Goal: Task Accomplishment & Management: Manage account settings

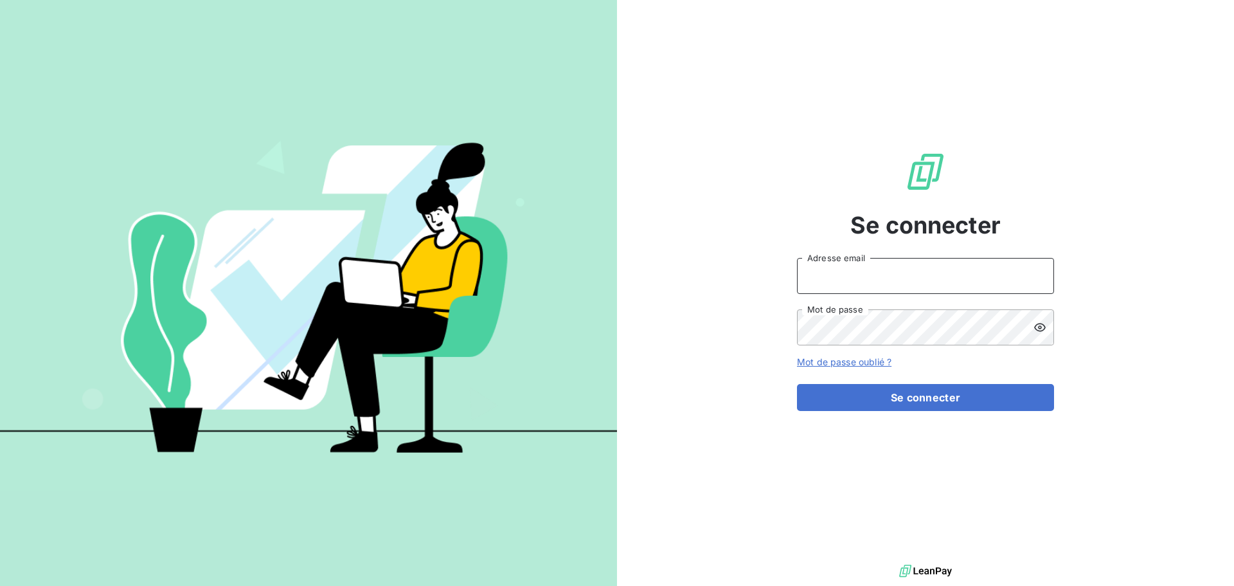
type input "[PERSON_NAME][EMAIL_ADDRESS][DOMAIN_NAME]"
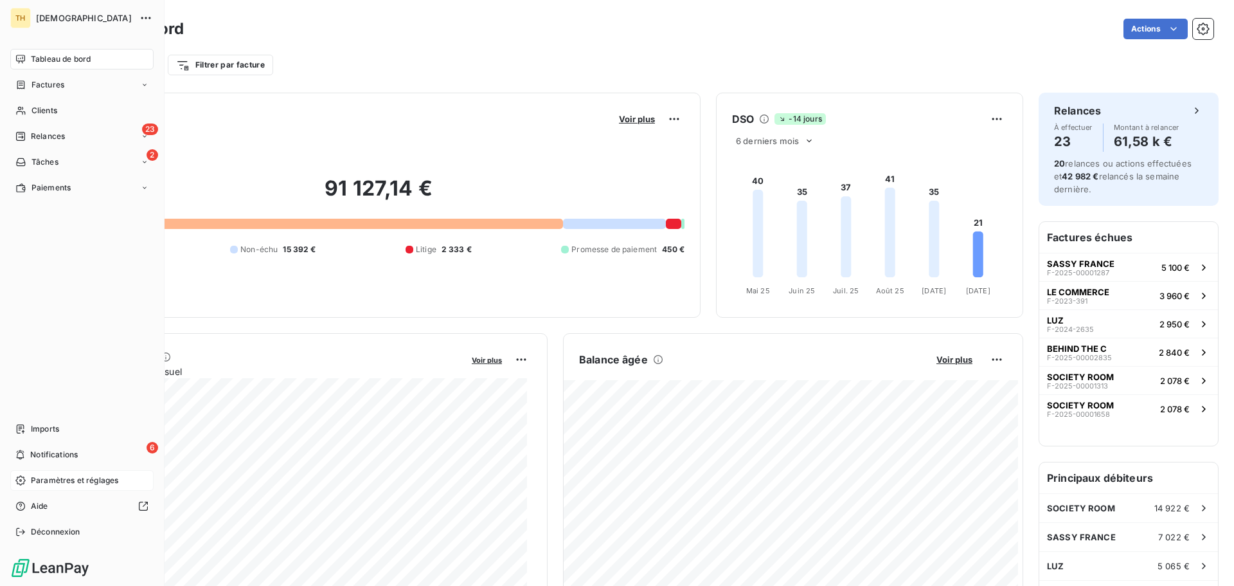
click at [62, 480] on span "Paramètres et réglages" at bounding box center [74, 480] width 87 height 12
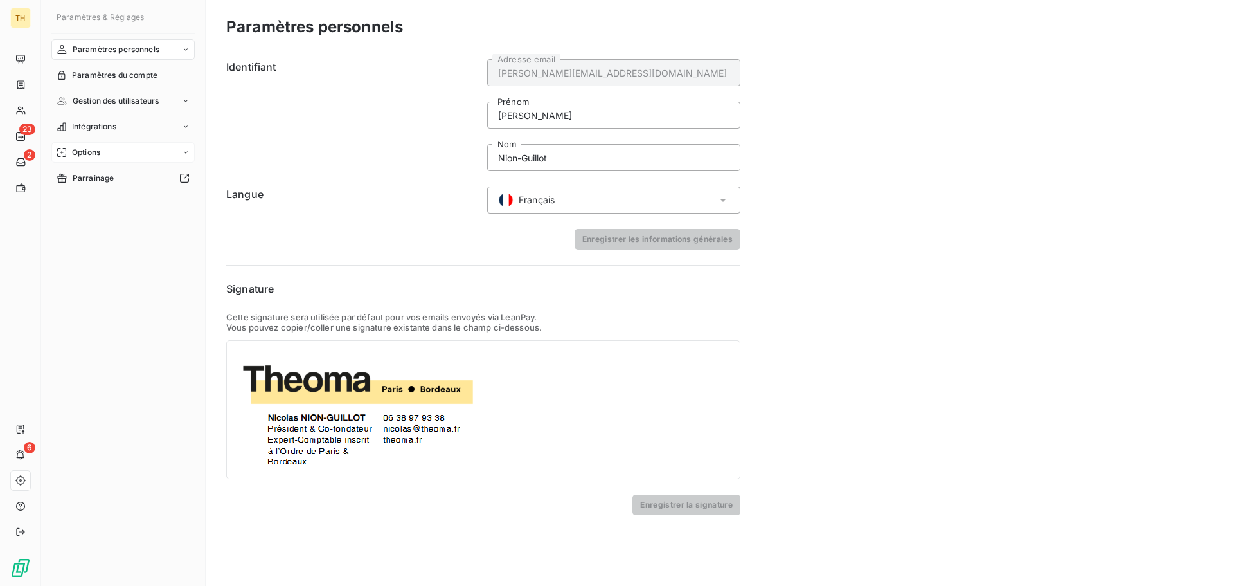
click at [105, 146] on div "Options" at bounding box center [122, 152] width 143 height 21
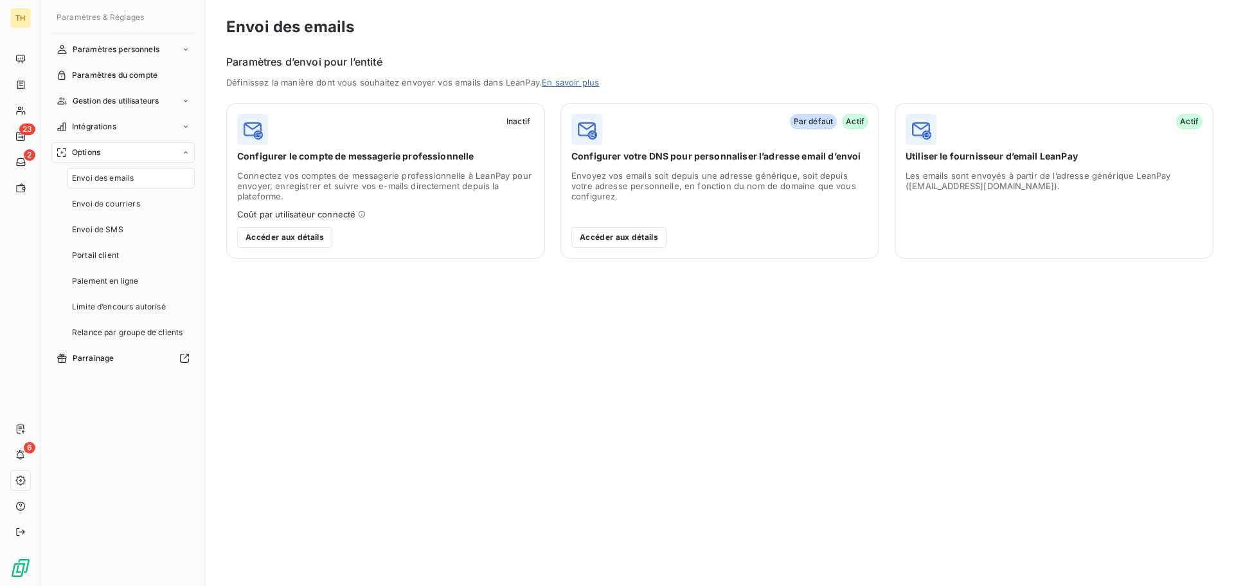
click at [120, 179] on span "Envoi des emails" at bounding box center [103, 178] width 62 height 12
click at [295, 240] on button "Accéder aux détails" at bounding box center [284, 237] width 95 height 21
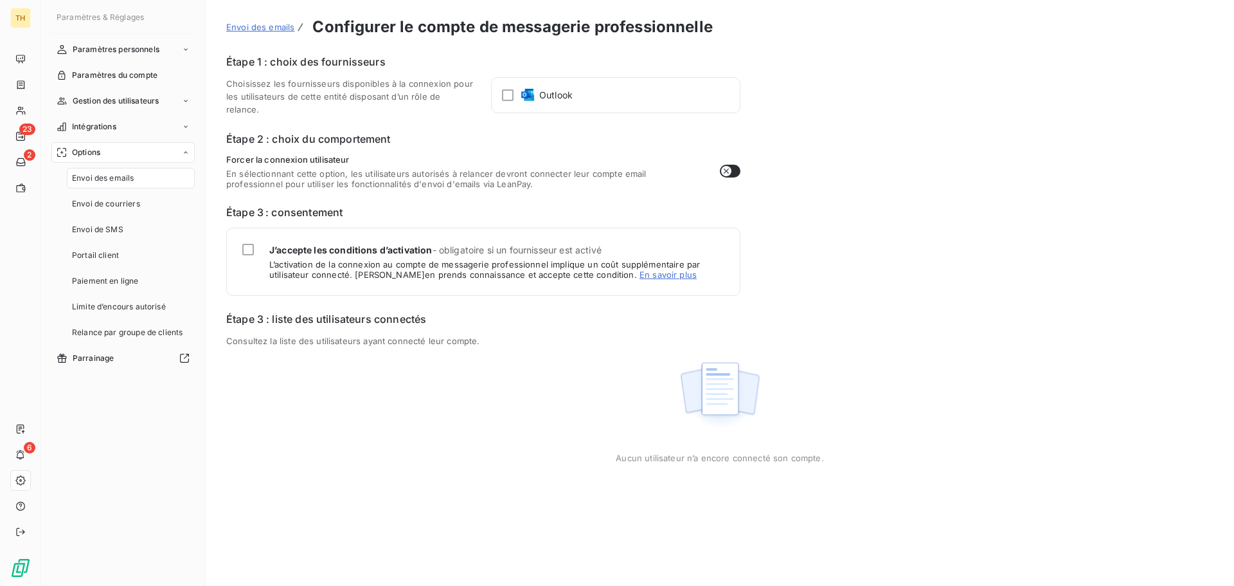
drag, startPoint x: 351, startPoint y: 237, endPoint x: 360, endPoint y: 240, distance: 9.4
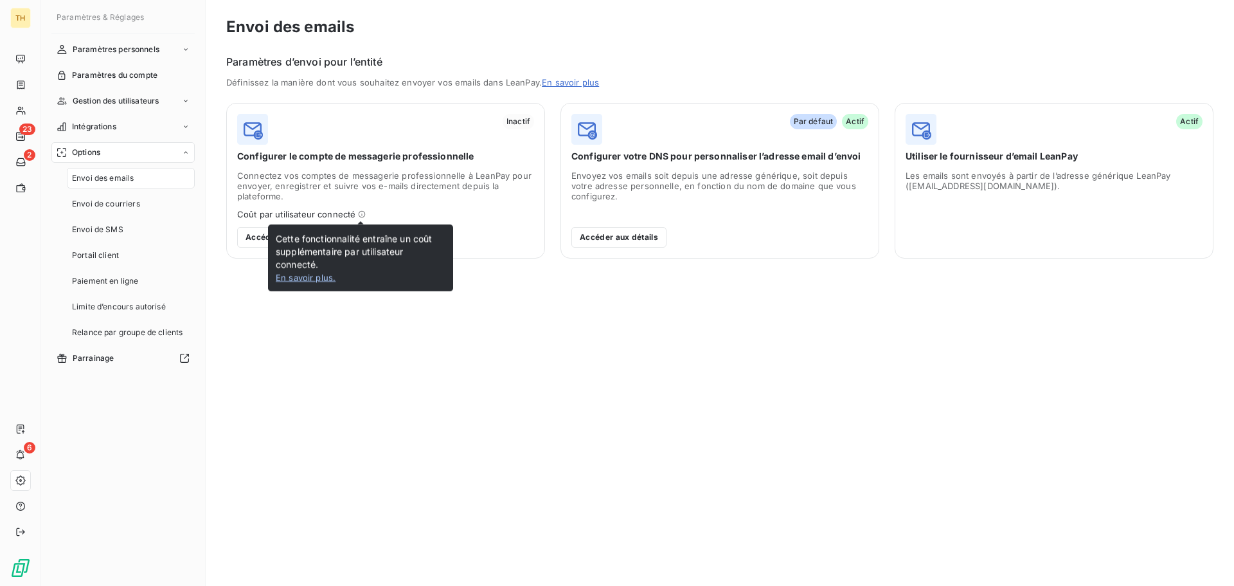
click at [304, 274] on link "En savoir plus ." at bounding box center [306, 277] width 60 height 10
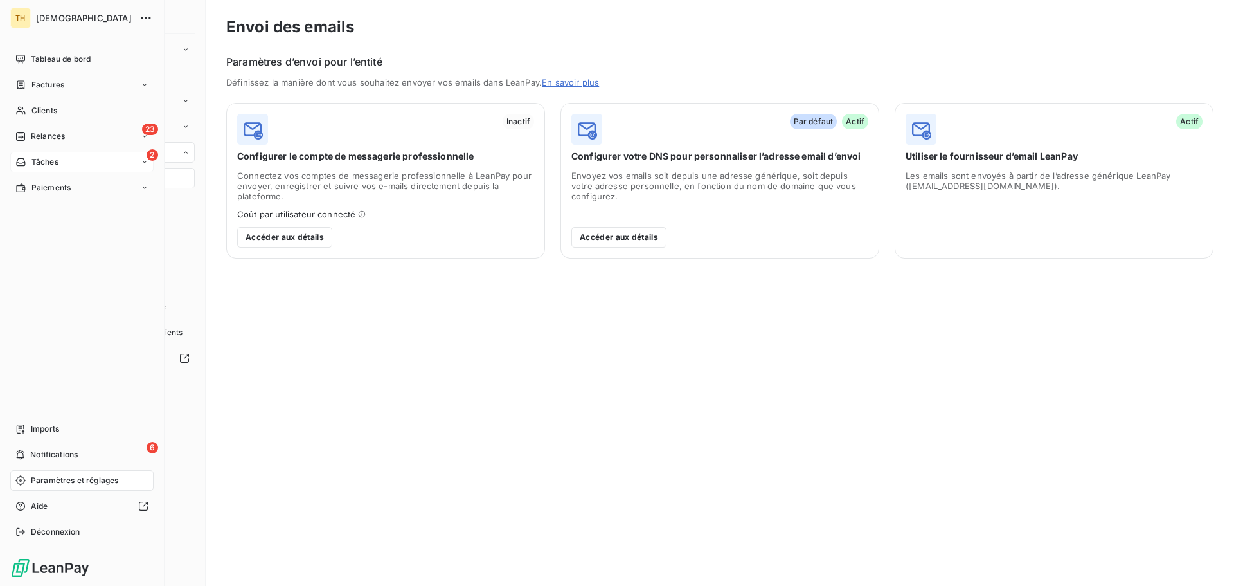
click at [47, 153] on div "2 Tâches" at bounding box center [81, 162] width 143 height 21
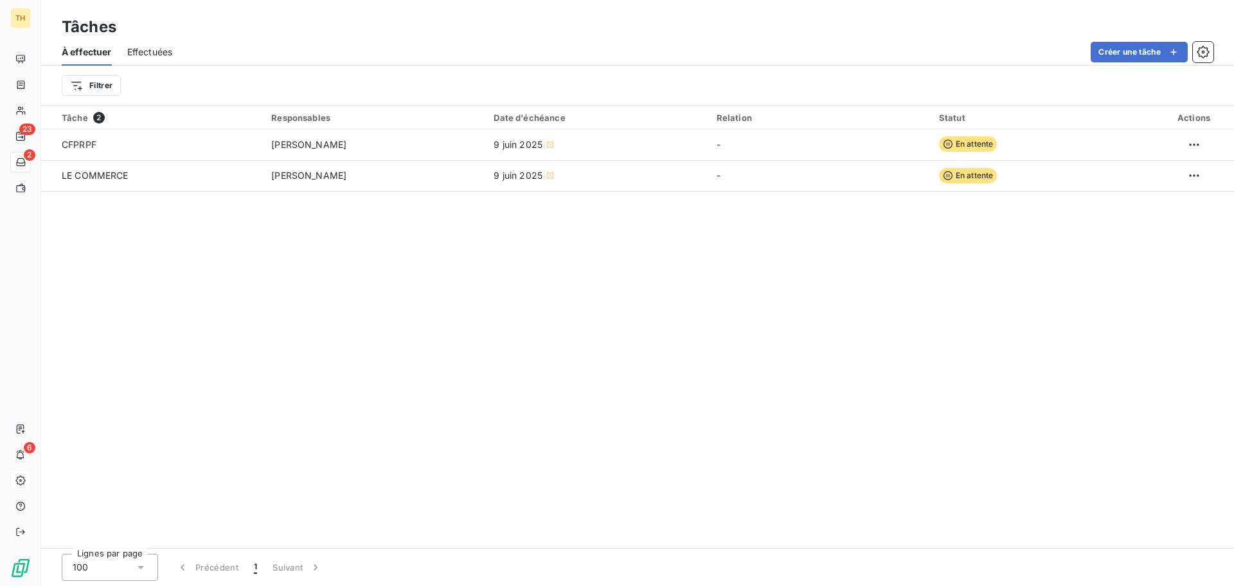
click at [532, 338] on div "Tâche 2 Responsables Date d'échéance Relation Statut Actions CFPRPF [PERSON_NAM…" at bounding box center [637, 327] width 1193 height 442
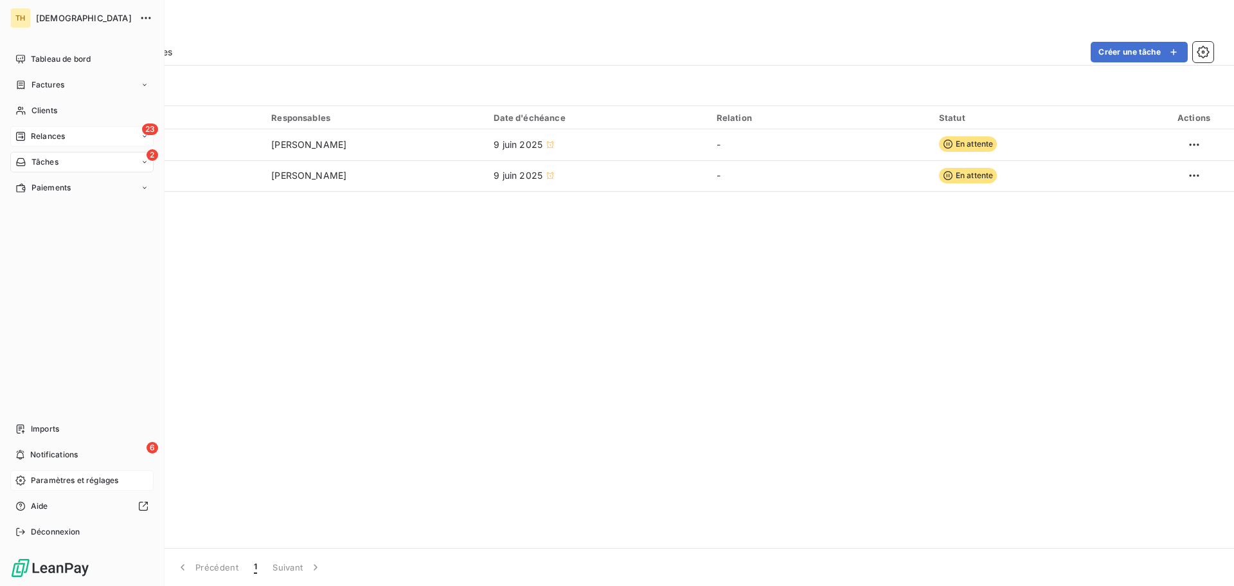
click at [51, 136] on span "Relances" at bounding box center [48, 136] width 34 height 12
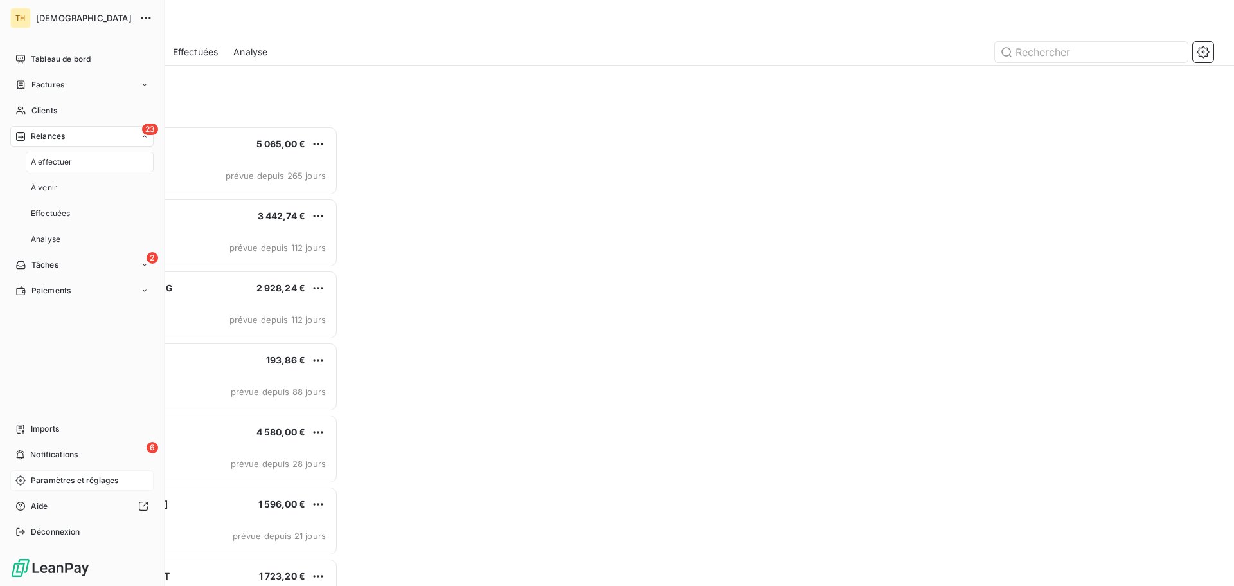
scroll to position [450, 267]
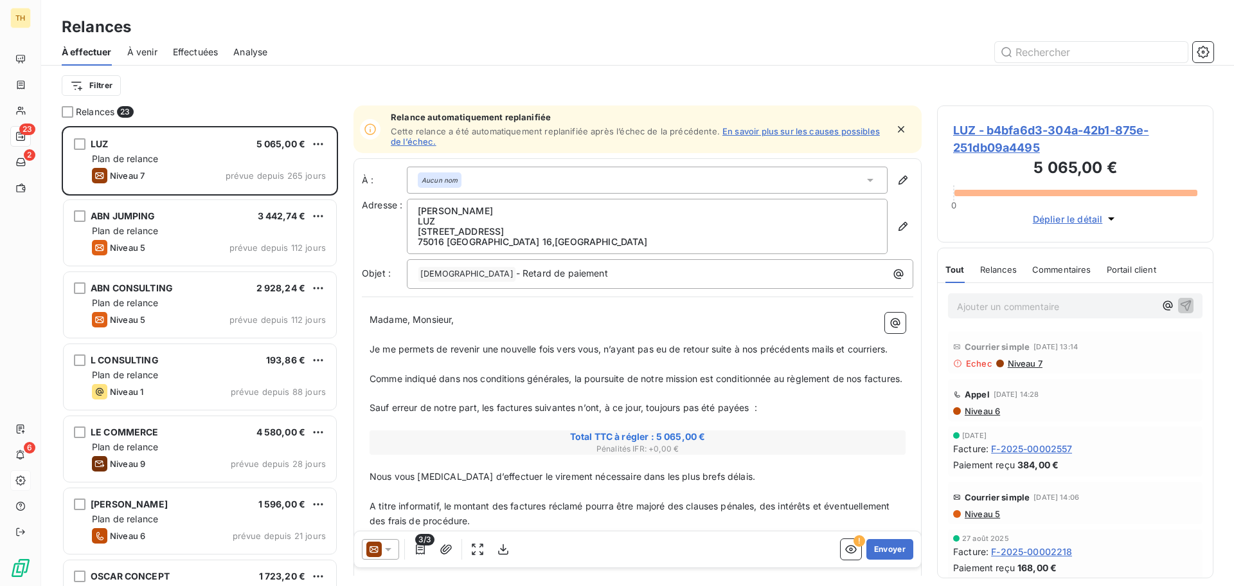
click at [796, 135] on link "En savoir plus sur les causes possibles de l’échec." at bounding box center [635, 136] width 489 height 21
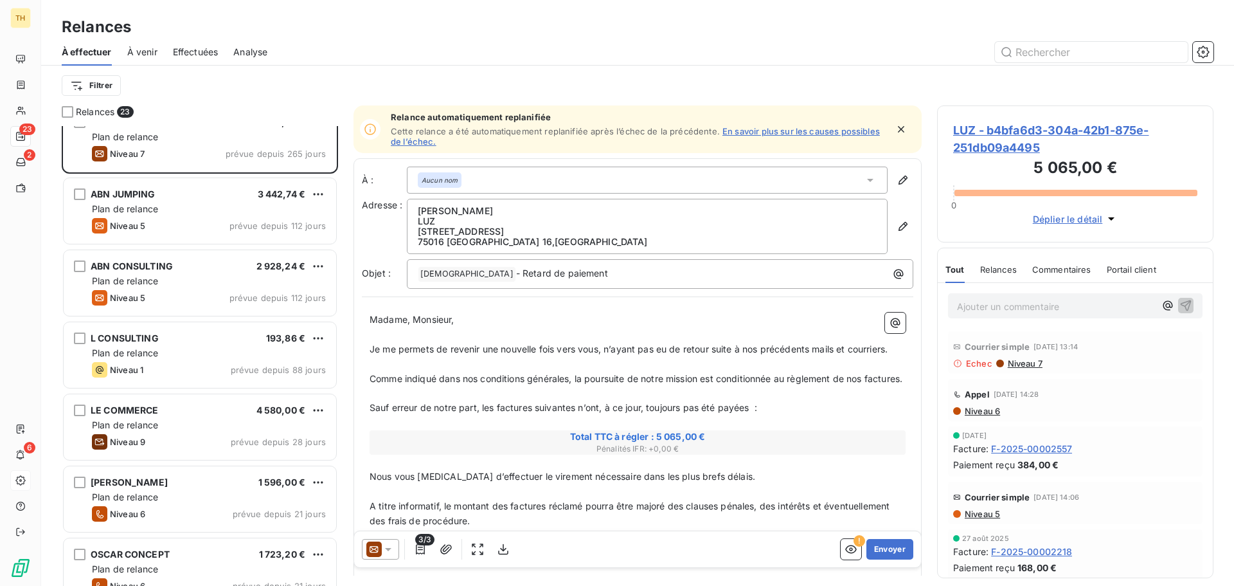
scroll to position [0, 0]
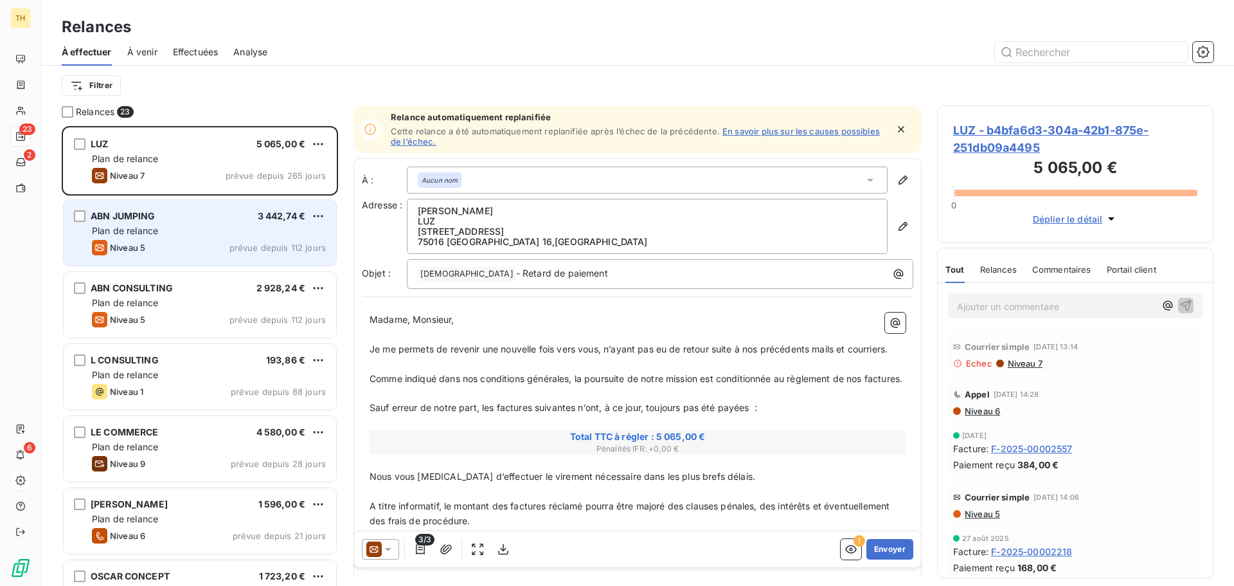
click at [186, 241] on div "Niveau 5 prévue depuis 112 jours" at bounding box center [209, 247] width 234 height 15
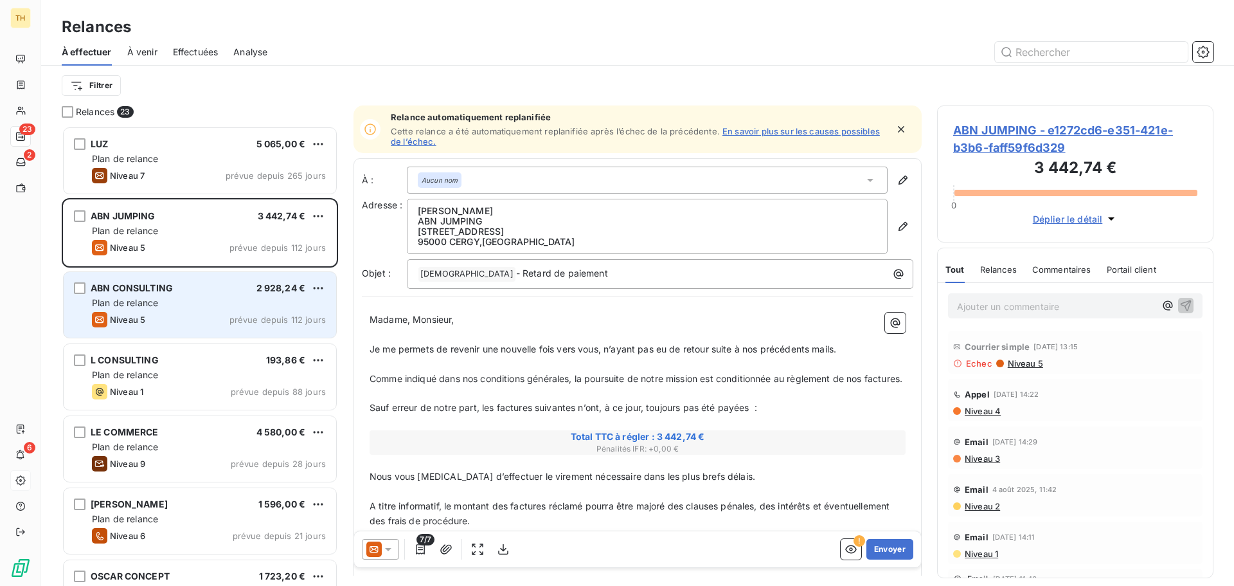
click at [217, 300] on div "Plan de relance" at bounding box center [209, 302] width 234 height 13
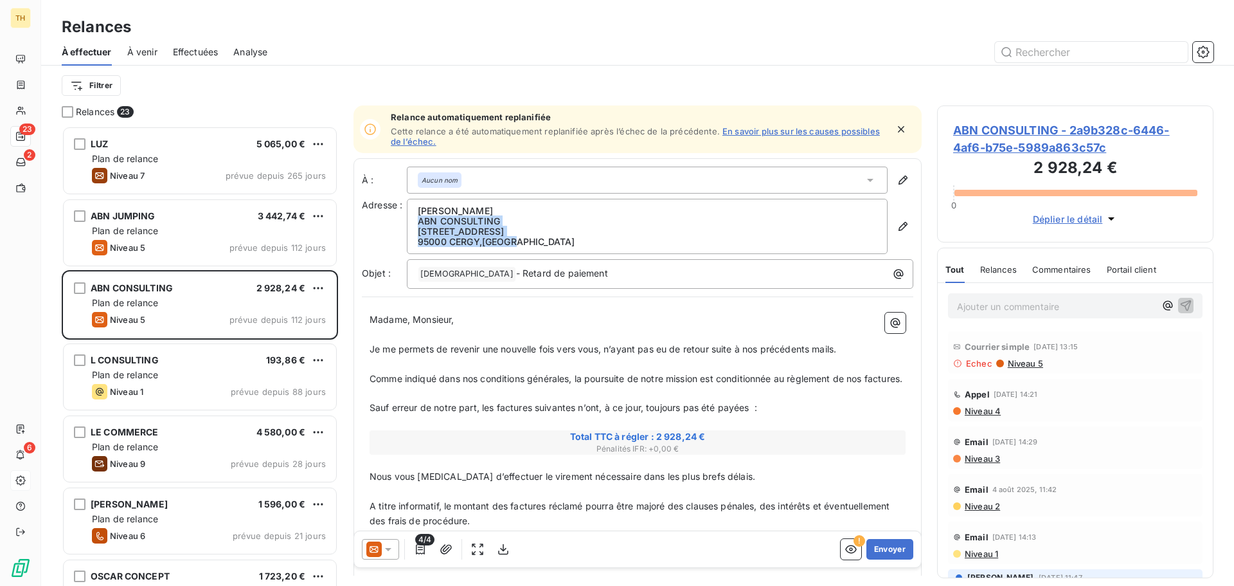
drag, startPoint x: 421, startPoint y: 220, endPoint x: 551, endPoint y: 240, distance: 131.9
click at [551, 240] on span "[PERSON_NAME] ABN CONSULTING [STREET_ADDRESS]" at bounding box center [647, 226] width 459 height 41
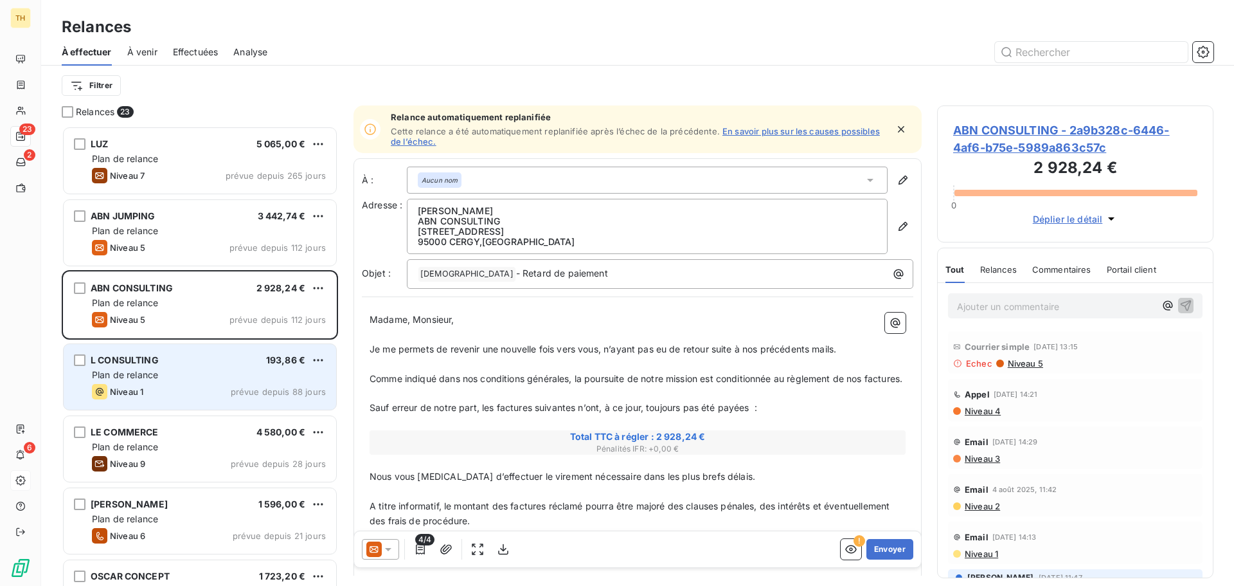
click at [215, 379] on div "Plan de relance" at bounding box center [209, 374] width 234 height 13
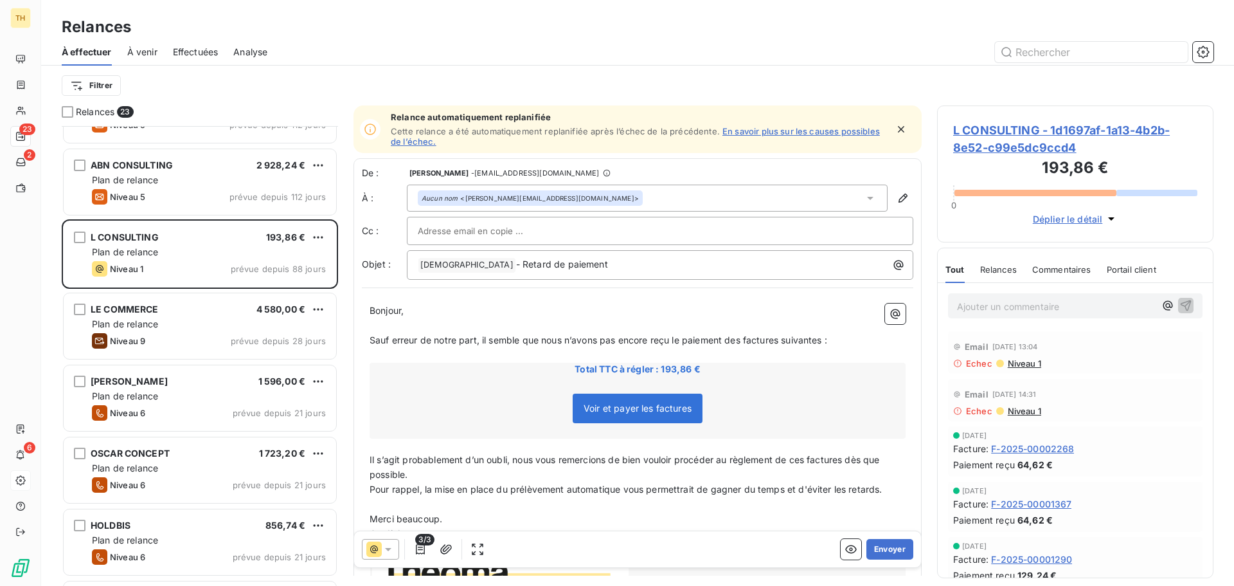
scroll to position [129, 0]
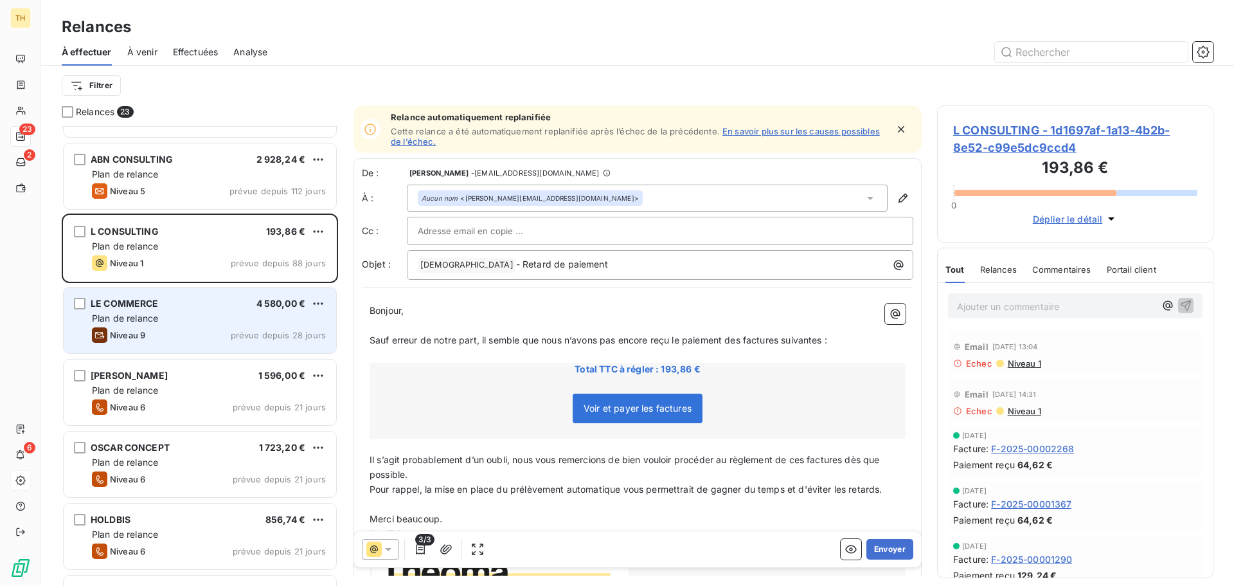
click at [195, 309] on div "LE COMMERCE 4 580,00 € Plan de relance Niveau 9 prévue depuis 28 jours" at bounding box center [200, 320] width 273 height 66
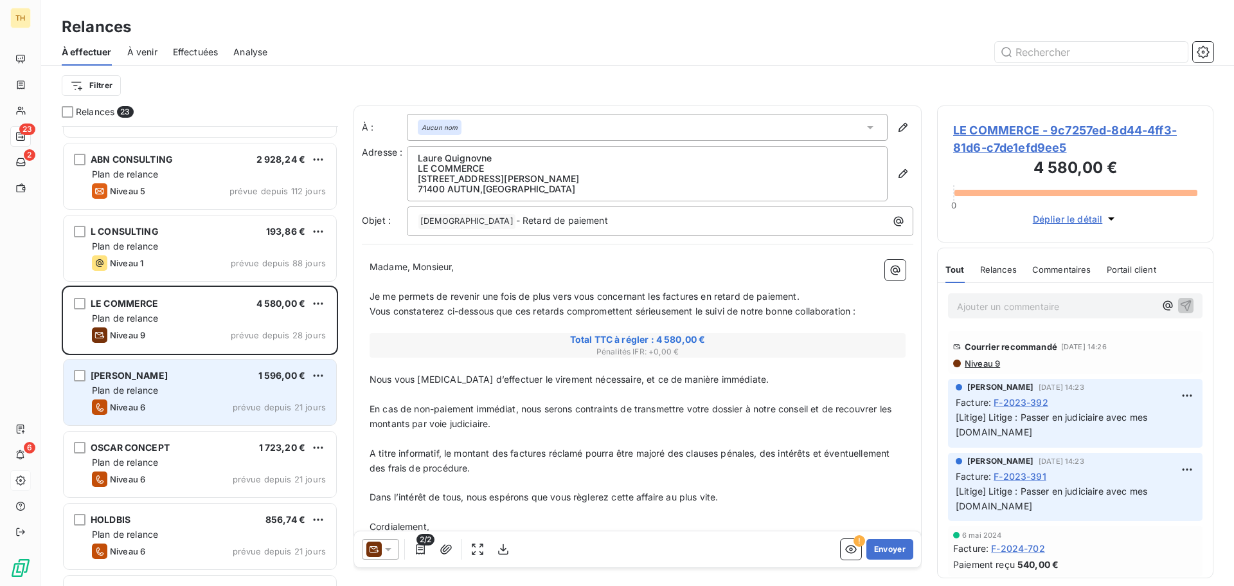
click at [190, 379] on div "[PERSON_NAME] 1 596,00 €" at bounding box center [209, 376] width 234 height 12
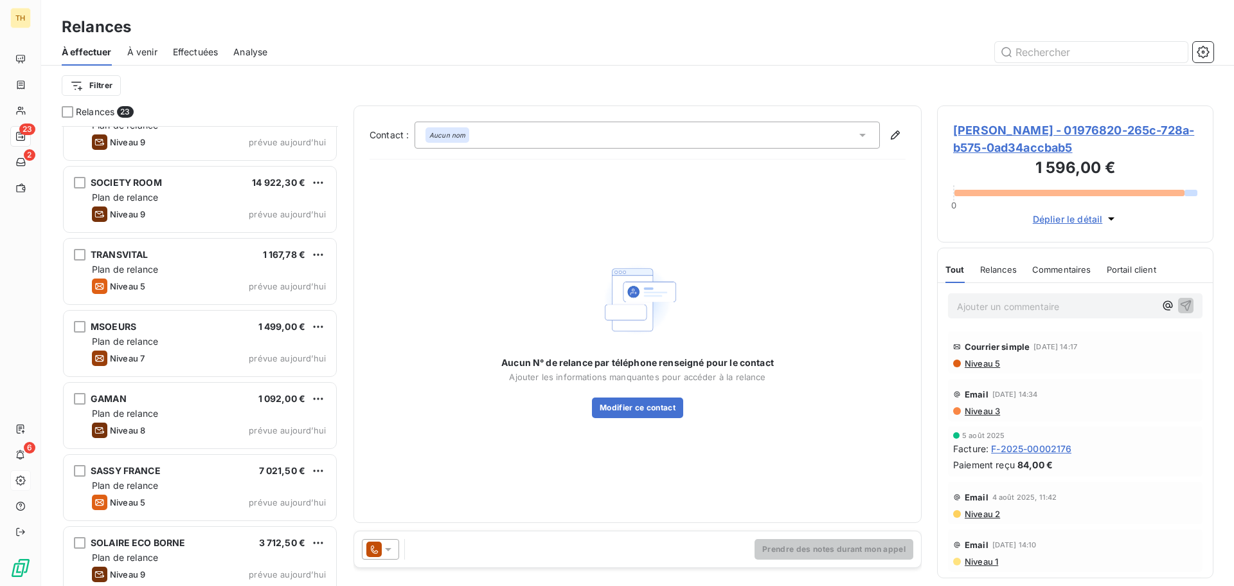
scroll to position [1197, 0]
